Goal: Task Accomplishment & Management: Manage account settings

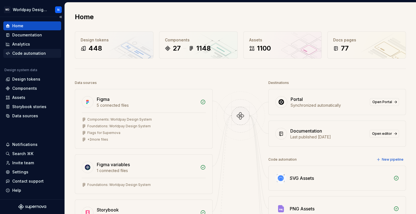
click at [35, 53] on div "Code automation" at bounding box center [29, 54] width 34 height 6
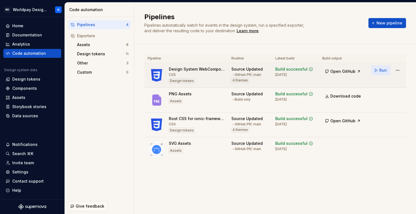
click at [381, 70] on span "Run" at bounding box center [383, 71] width 8 height 6
click at [381, 119] on span "Run" at bounding box center [383, 120] width 8 height 6
click at [34, 81] on div "Design tokens" at bounding box center [26, 79] width 28 height 6
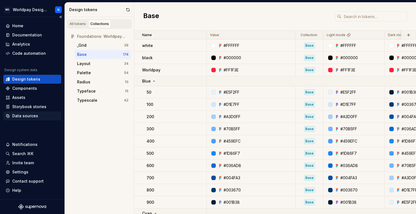
click at [36, 116] on div "Data sources" at bounding box center [25, 116] width 26 height 6
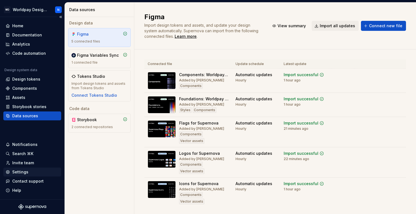
click at [30, 170] on div "Settings" at bounding box center [32, 172] width 53 height 6
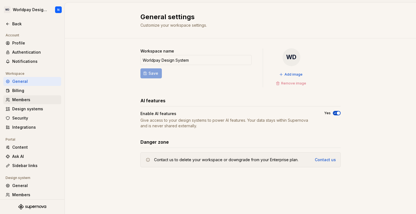
click at [32, 99] on div "Members" at bounding box center [35, 100] width 47 height 6
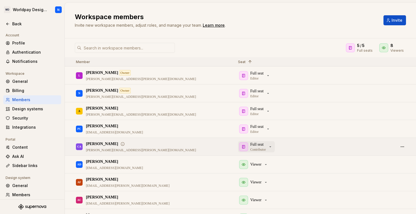
click at [271, 145] on icon "button" at bounding box center [270, 147] width 4 height 4
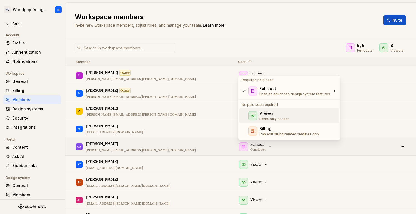
click at [279, 116] on div "Viewer" at bounding box center [274, 114] width 30 height 6
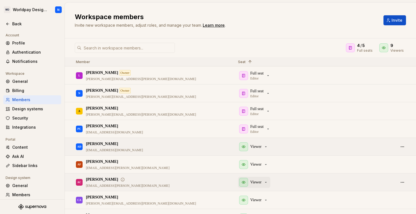
click at [266, 182] on icon "button" at bounding box center [266, 182] width 4 height 4
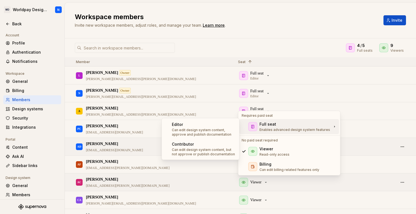
click at [276, 126] on div "Full seat" at bounding box center [294, 124] width 71 height 6
click at [204, 125] on div "Editor" at bounding box center [204, 125] width 64 height 6
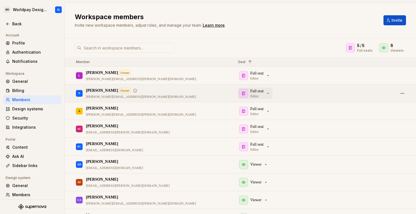
click at [264, 92] on p "Full seat" at bounding box center [256, 91] width 13 height 6
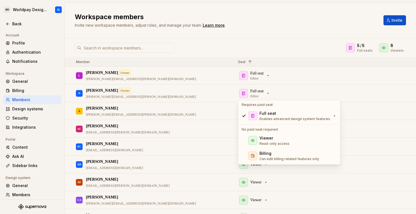
click at [286, 47] on div "5 / 5 Full seats 8 Viewers" at bounding box center [240, 48] width 351 height 10
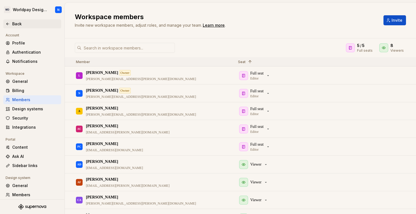
click at [17, 24] on div "Back" at bounding box center [35, 24] width 47 height 6
